Goal: Find specific page/section: Find specific page/section

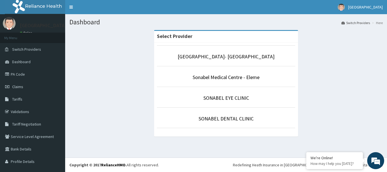
click at [208, 81] on li "Sonabel Medical Centre - Eleme" at bounding box center [226, 76] width 138 height 21
click at [212, 78] on link "Sonabel Medical Centre - Eleme" at bounding box center [225, 77] width 67 height 7
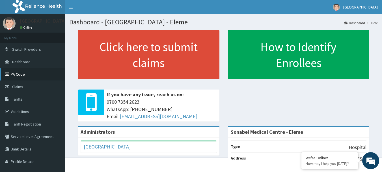
click at [26, 77] on link "PA Code" at bounding box center [32, 74] width 65 height 12
